Goal: Information Seeking & Learning: Understand process/instructions

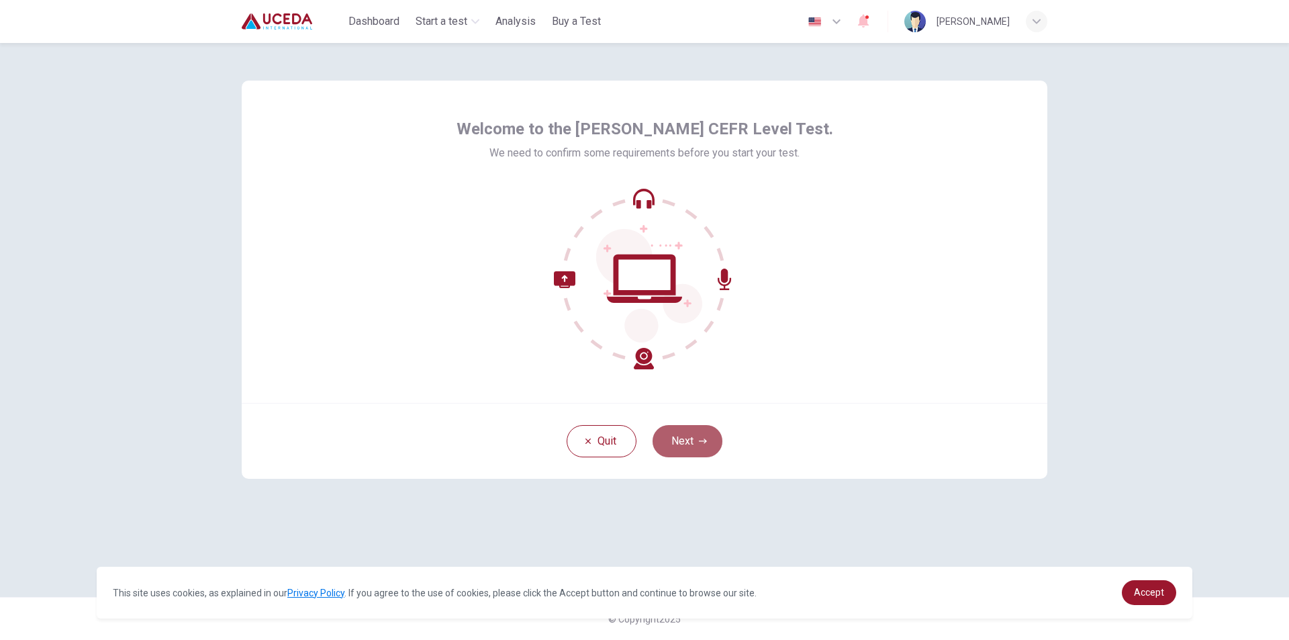
click at [696, 436] on button "Next" at bounding box center [687, 441] width 70 height 32
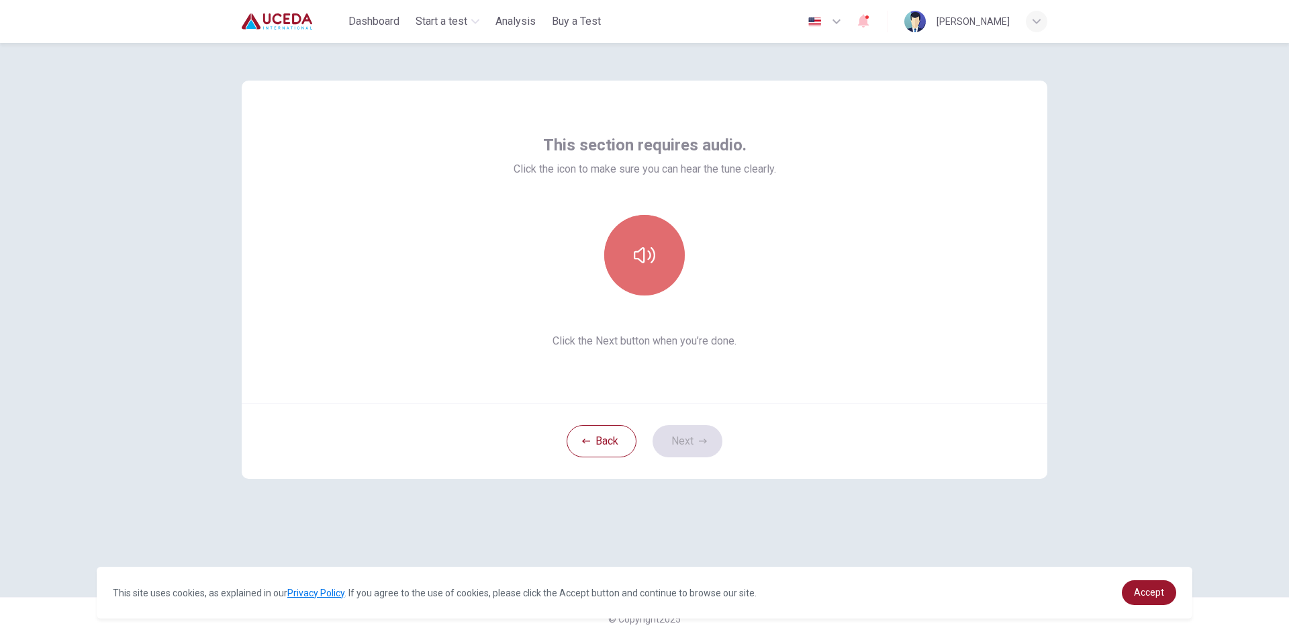
click at [664, 246] on button "button" at bounding box center [644, 255] width 81 height 81
click at [663, 256] on button "button" at bounding box center [644, 255] width 81 height 81
click at [701, 434] on button "Next" at bounding box center [687, 441] width 70 height 32
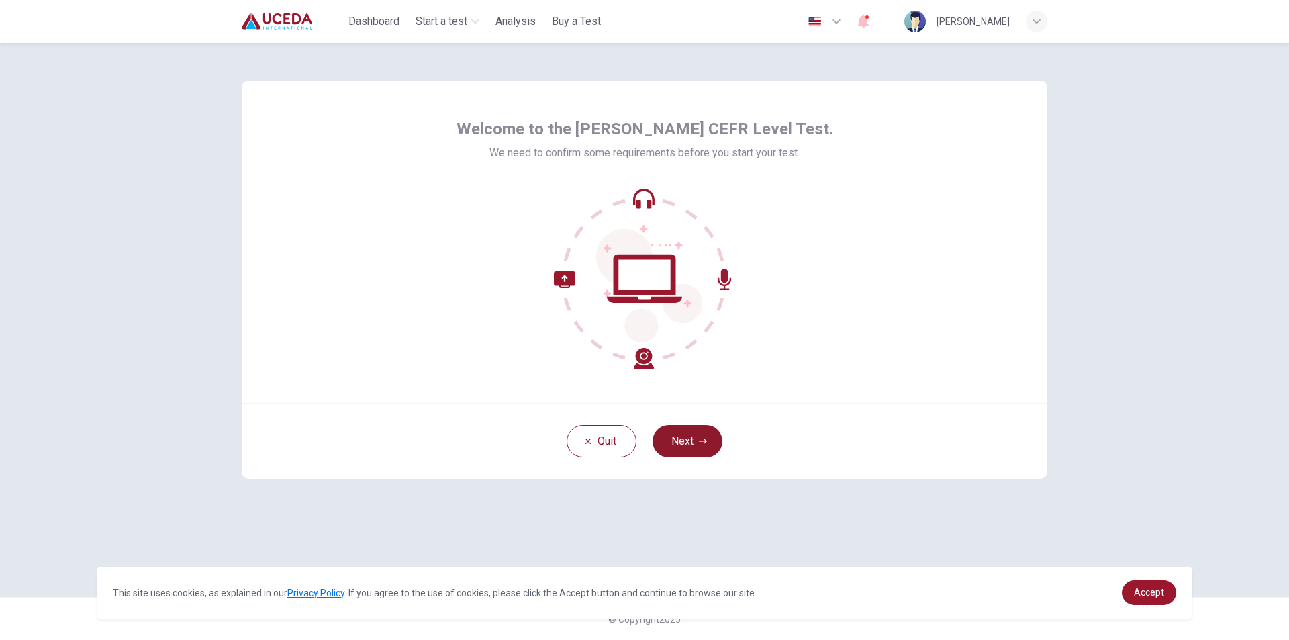
click at [688, 447] on button "Next" at bounding box center [687, 441] width 70 height 32
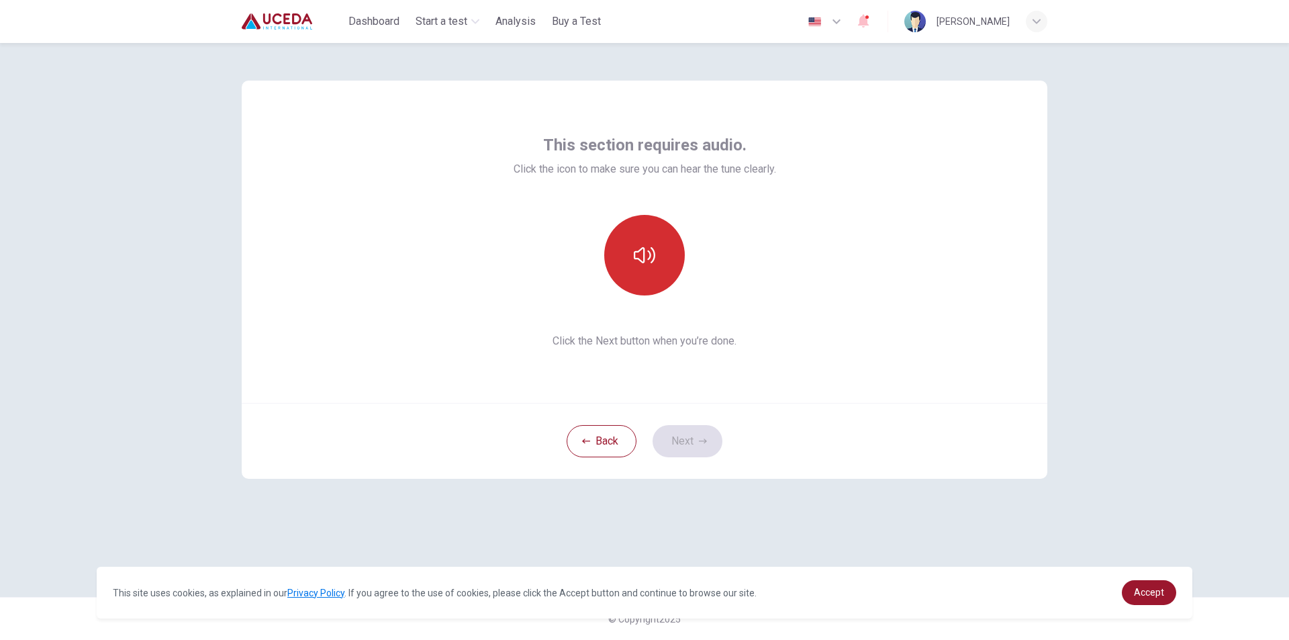
click at [650, 278] on button "button" at bounding box center [644, 255] width 81 height 81
click at [660, 281] on button "button" at bounding box center [644, 255] width 81 height 81
click at [685, 444] on button "Next" at bounding box center [687, 441] width 70 height 32
